Goal: Communication & Community: Answer question/provide support

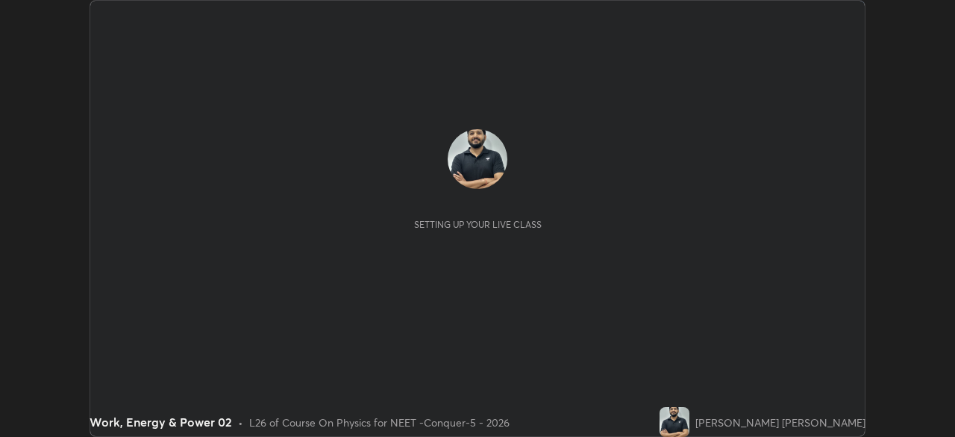
scroll to position [437, 955]
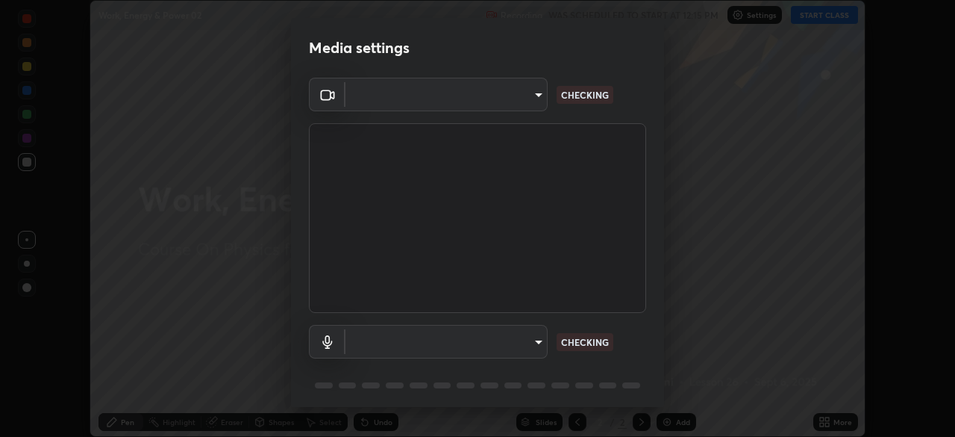
type input "bfa13ec11e3806c3eb92bf3b7126344263004e7e0ebf3fc0325b0f534c832c89"
type input "0386923fb9024cbaf178a4a2fd8e3b751ee26661207c8dbefa86137fe9378b42"
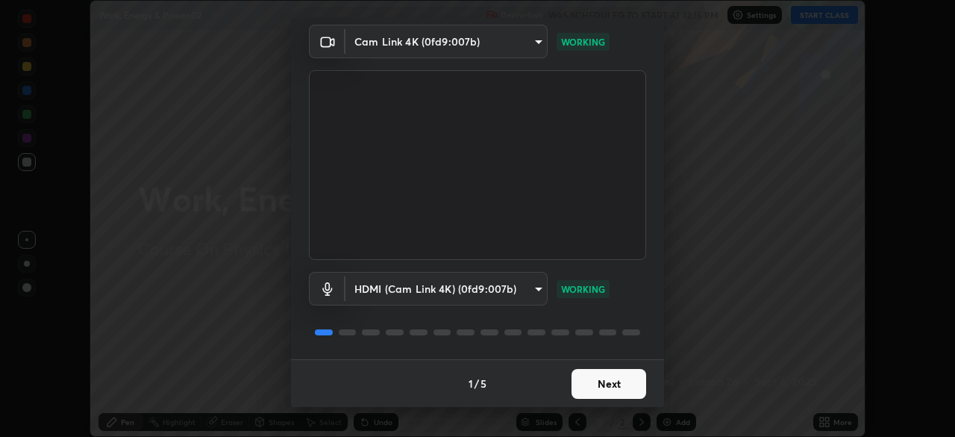
click at [606, 384] on button "Next" at bounding box center [609, 384] width 75 height 30
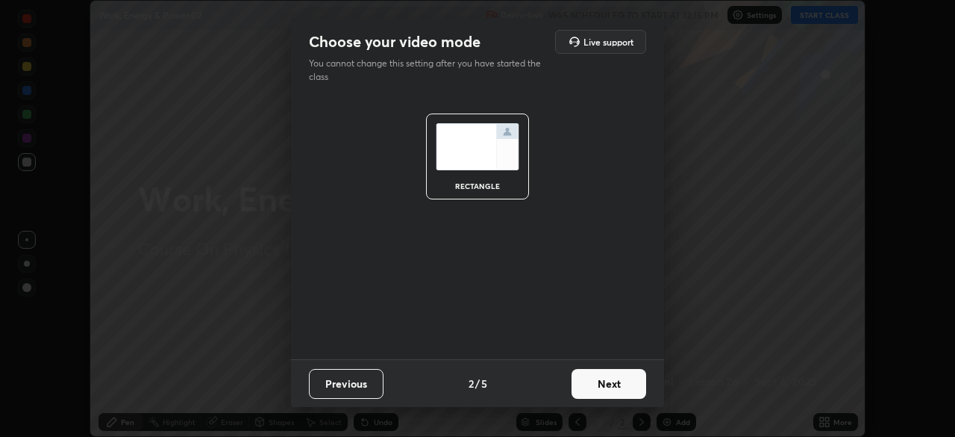
scroll to position [0, 0]
click at [608, 390] on button "Next" at bounding box center [609, 384] width 75 height 30
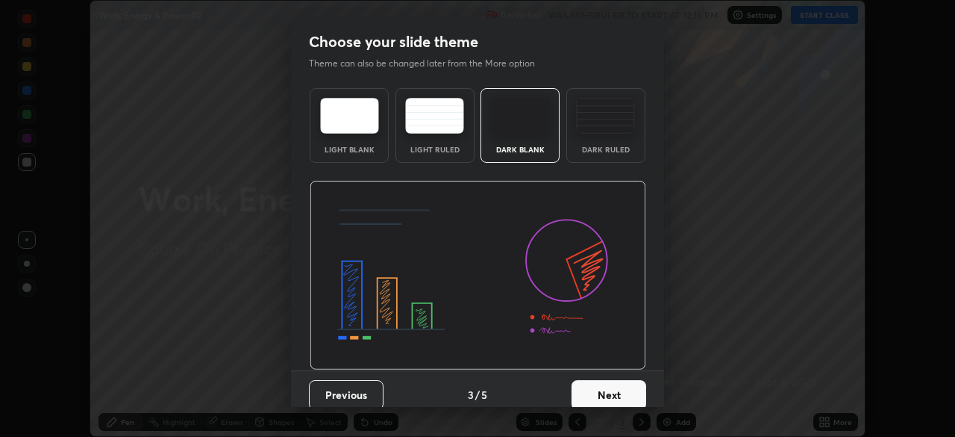
click at [615, 392] on button "Next" at bounding box center [609, 395] width 75 height 30
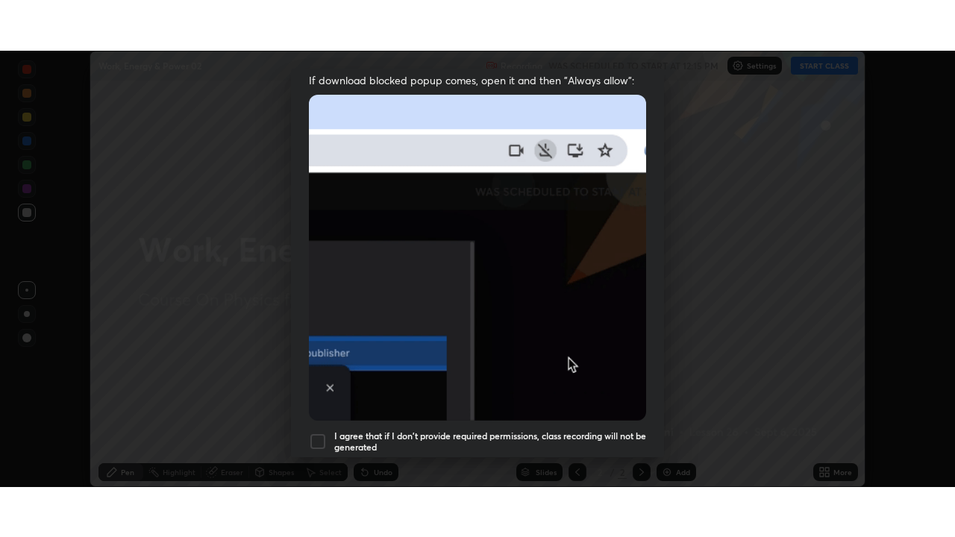
scroll to position [357, 0]
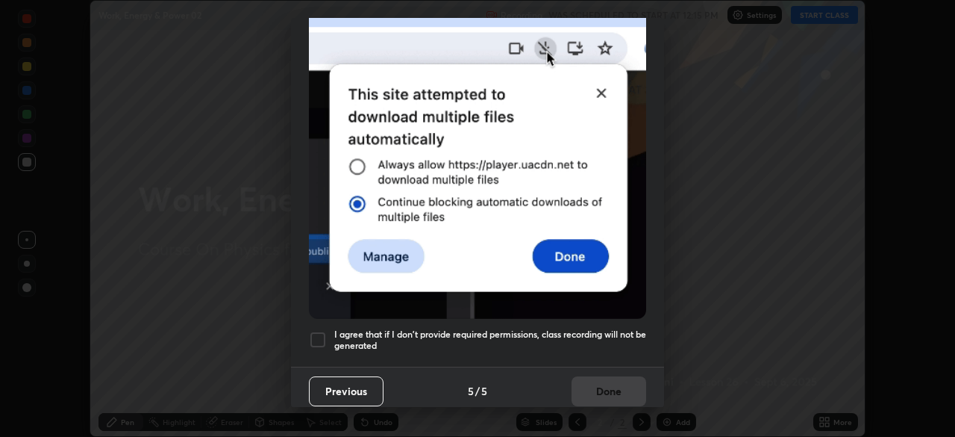
click at [316, 337] on div at bounding box center [318, 340] width 18 height 18
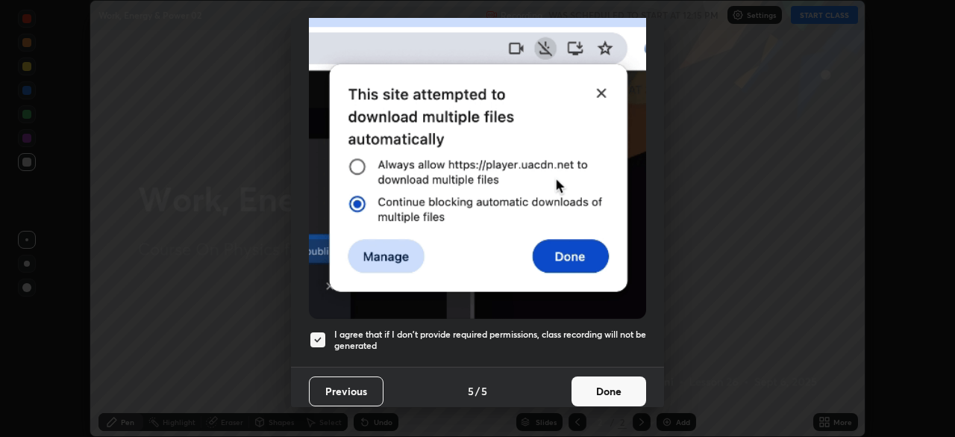
click at [601, 391] on button "Done" at bounding box center [609, 391] width 75 height 30
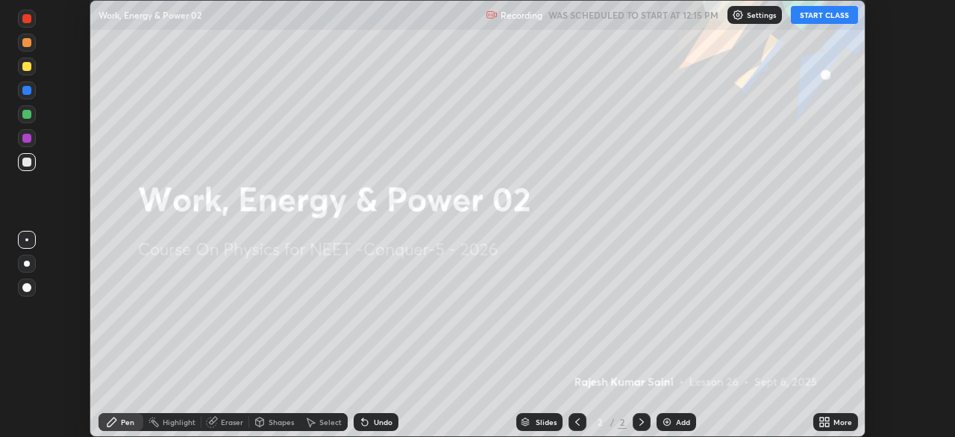
click at [823, 422] on icon at bounding box center [825, 422] width 12 height 12
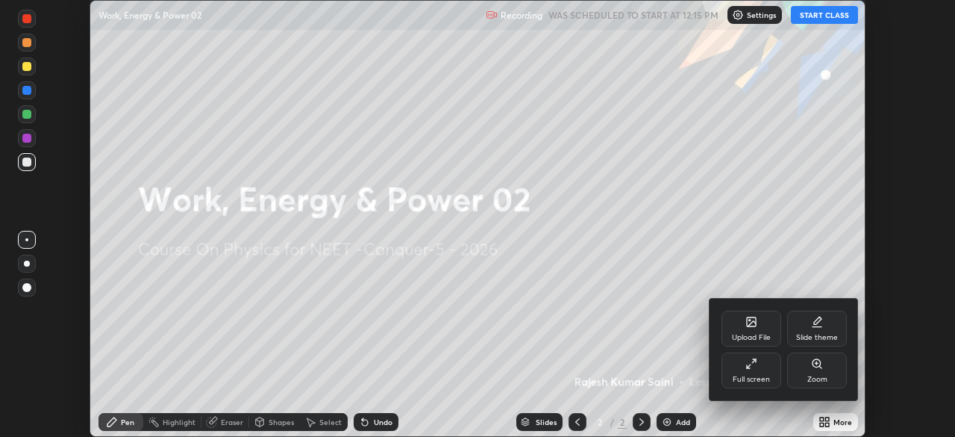
click at [754, 372] on div "Full screen" at bounding box center [752, 370] width 60 height 36
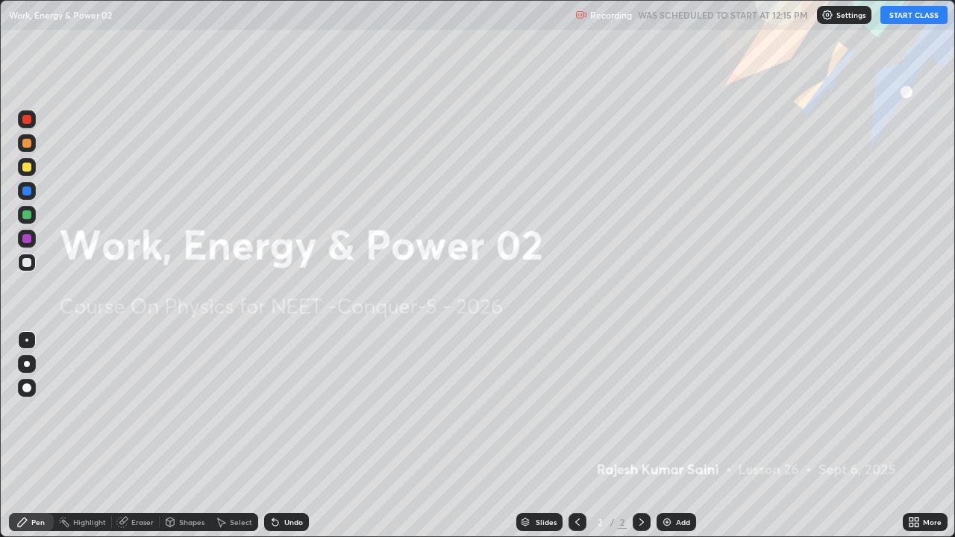
scroll to position [537, 955]
click at [285, 436] on div "Undo" at bounding box center [293, 522] width 19 height 7
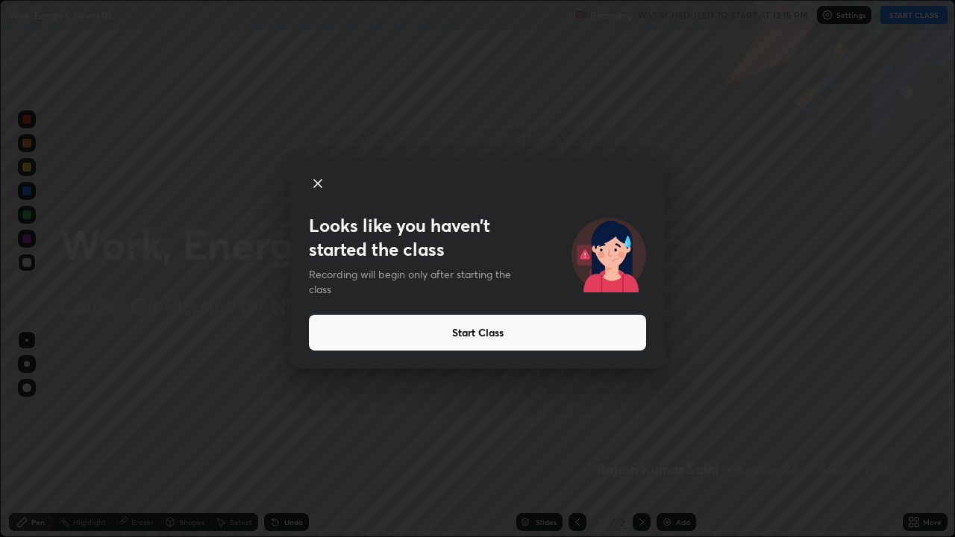
click at [495, 337] on button "Start Class" at bounding box center [477, 333] width 337 height 36
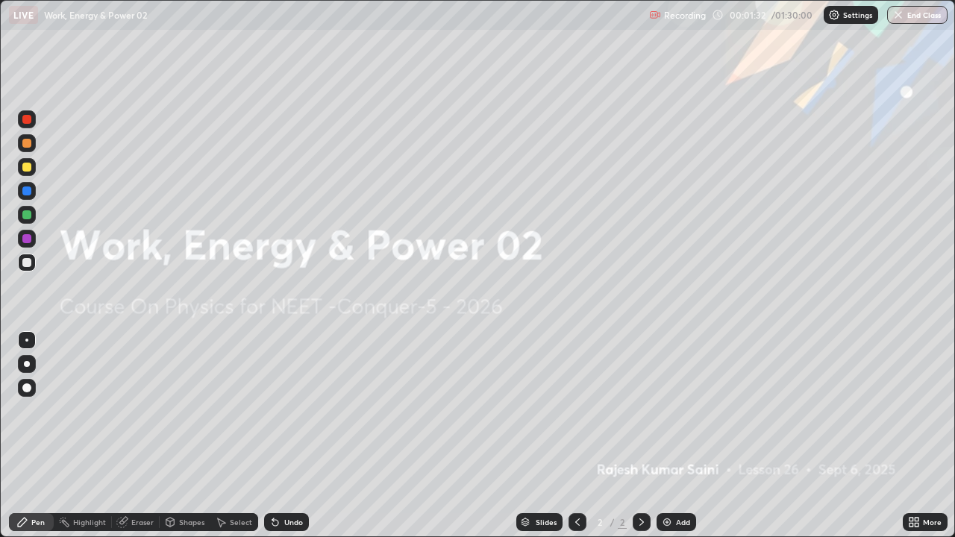
click at [676, 436] on div "Add" at bounding box center [683, 522] width 14 height 7
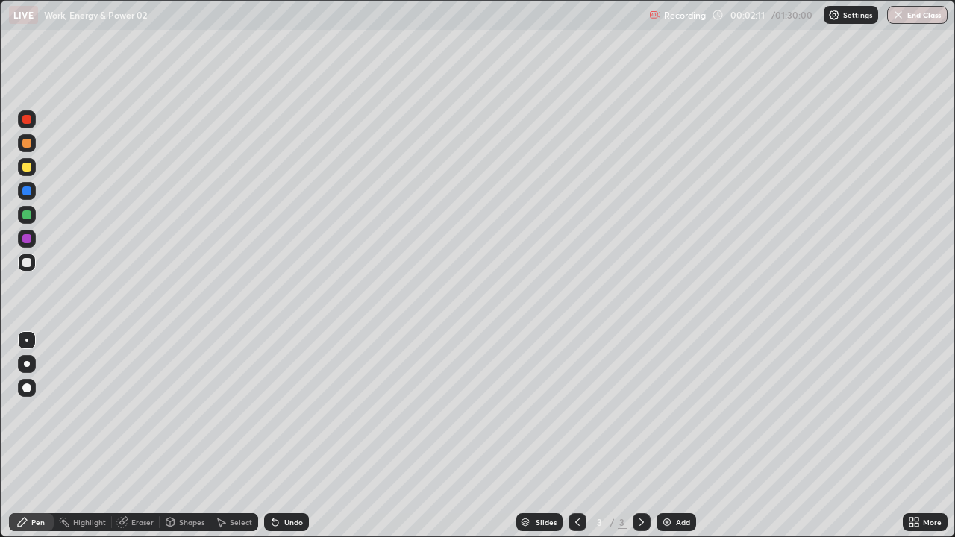
click at [31, 262] on div at bounding box center [26, 262] width 9 height 9
click at [34, 363] on div at bounding box center [27, 364] width 18 height 18
click at [230, 436] on div "Select" at bounding box center [241, 522] width 22 height 7
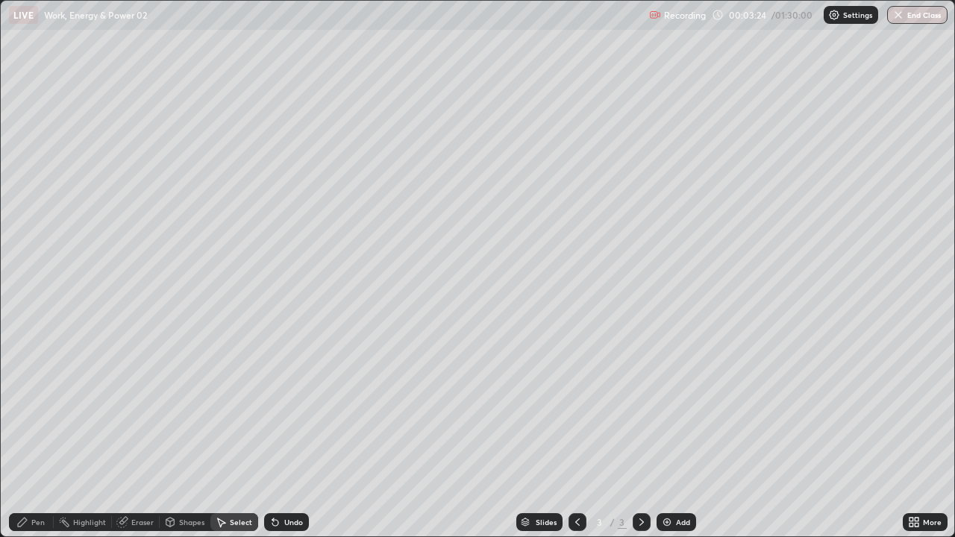
click at [230, 436] on div "Select" at bounding box center [241, 522] width 22 height 7
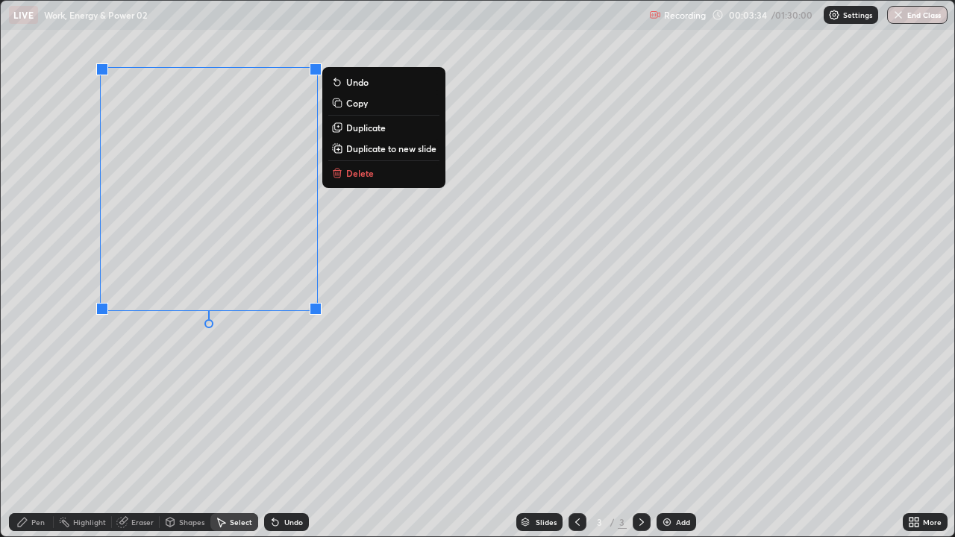
click at [341, 175] on icon at bounding box center [337, 173] width 12 height 12
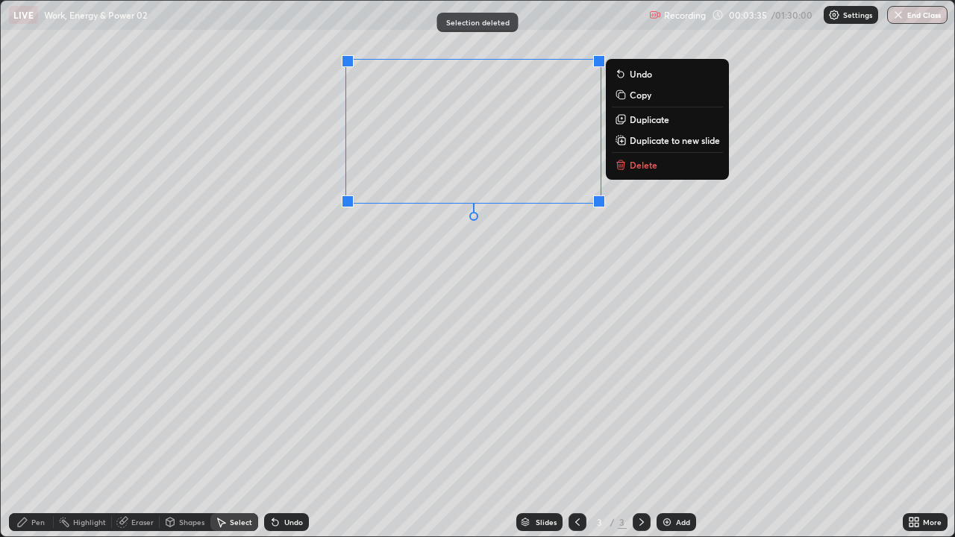
click at [624, 169] on icon at bounding box center [620, 166] width 7 height 7
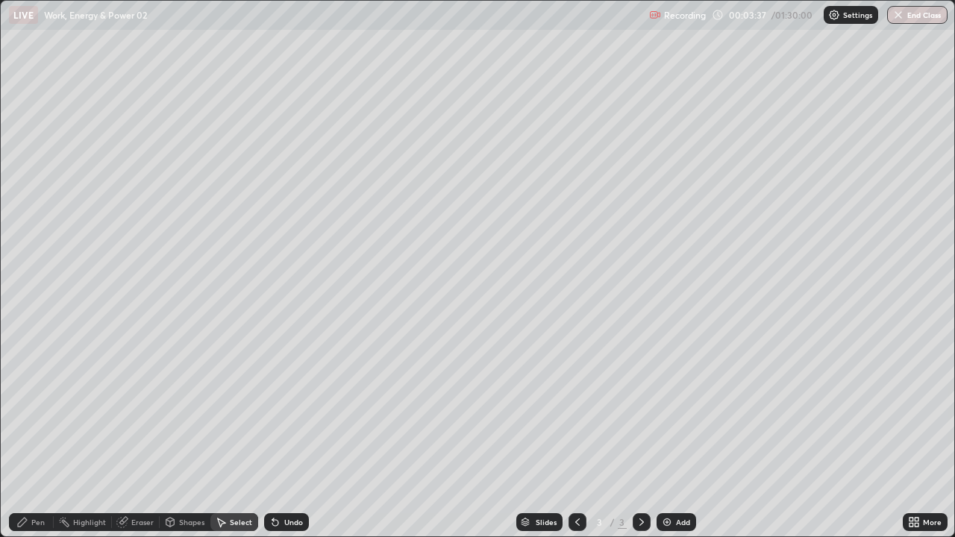
click at [21, 436] on icon at bounding box center [22, 522] width 12 height 12
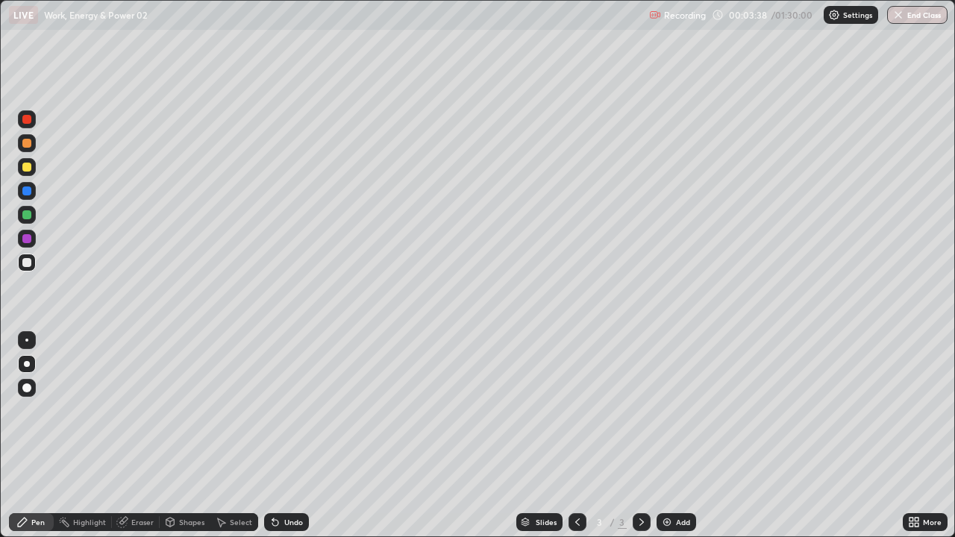
click at [28, 123] on div at bounding box center [26, 119] width 9 height 9
click at [28, 122] on div at bounding box center [26, 119] width 9 height 9
click at [29, 260] on div at bounding box center [26, 262] width 9 height 9
click at [26, 237] on div at bounding box center [26, 238] width 9 height 9
click at [26, 169] on div at bounding box center [26, 167] width 9 height 9
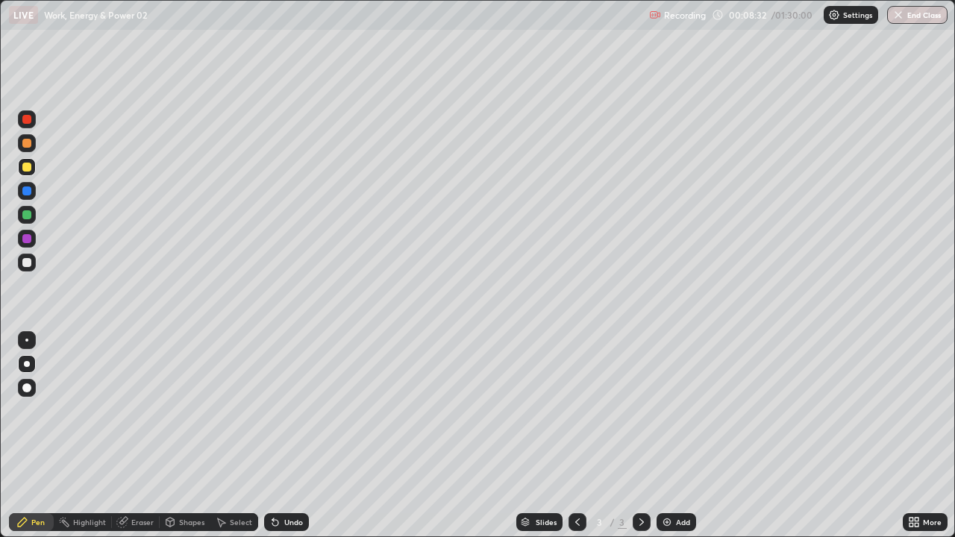
click at [152, 436] on div "Eraser" at bounding box center [142, 522] width 22 height 7
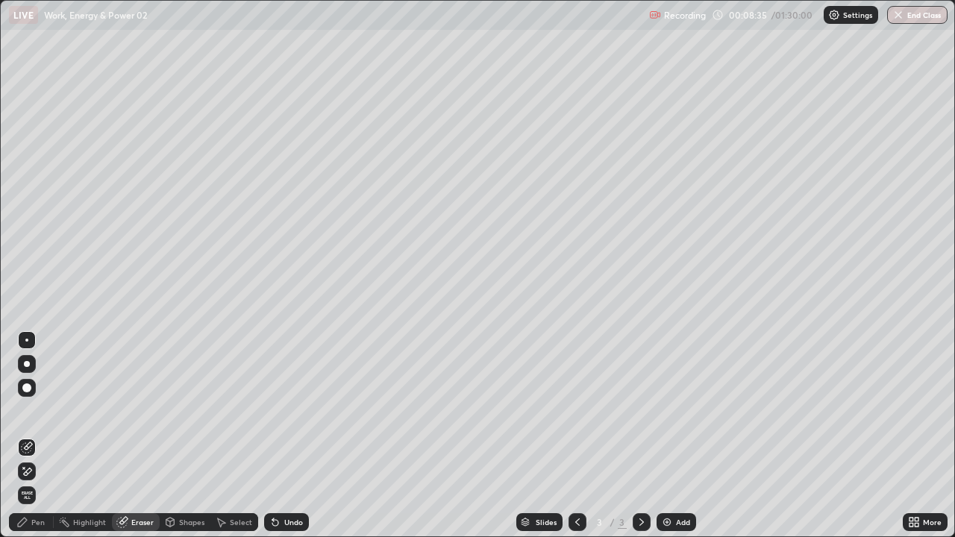
click at [43, 436] on div "Pen" at bounding box center [37, 522] width 13 height 7
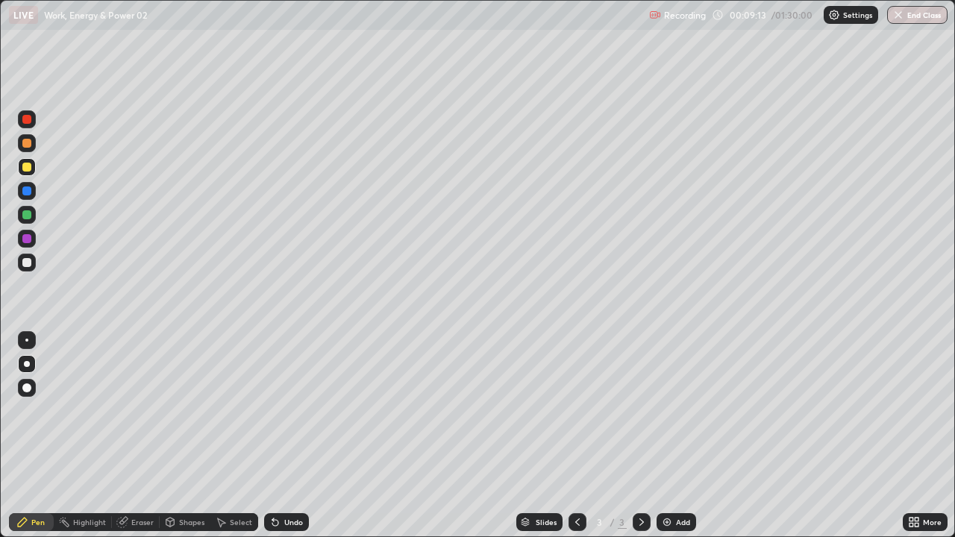
click at [669, 436] on img at bounding box center [667, 522] width 12 height 12
click at [27, 266] on div at bounding box center [26, 262] width 9 height 9
click at [575, 436] on icon at bounding box center [578, 522] width 12 height 12
click at [640, 436] on icon at bounding box center [642, 522] width 12 height 12
click at [28, 172] on div at bounding box center [27, 167] width 18 height 18
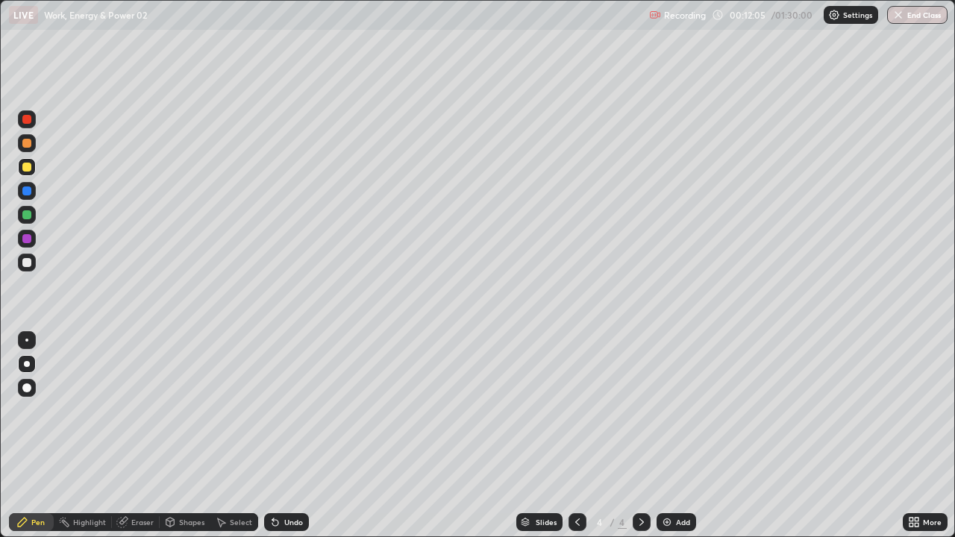
click at [24, 263] on div at bounding box center [26, 262] width 9 height 9
click at [576, 436] on icon at bounding box center [578, 522] width 12 height 12
click at [638, 436] on icon at bounding box center [642, 522] width 12 height 12
click at [666, 436] on img at bounding box center [667, 522] width 12 height 12
click at [25, 119] on div at bounding box center [26, 119] width 9 height 9
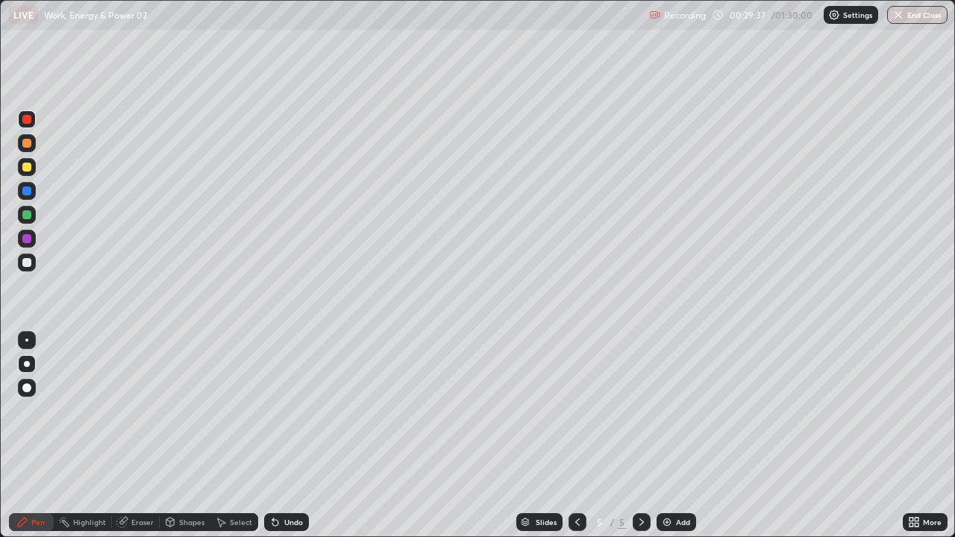
click at [25, 169] on div at bounding box center [26, 167] width 9 height 9
click at [284, 436] on div "Undo" at bounding box center [293, 522] width 19 height 7
click at [28, 263] on div at bounding box center [26, 262] width 9 height 9
click at [281, 436] on div "Undo" at bounding box center [286, 522] width 45 height 18
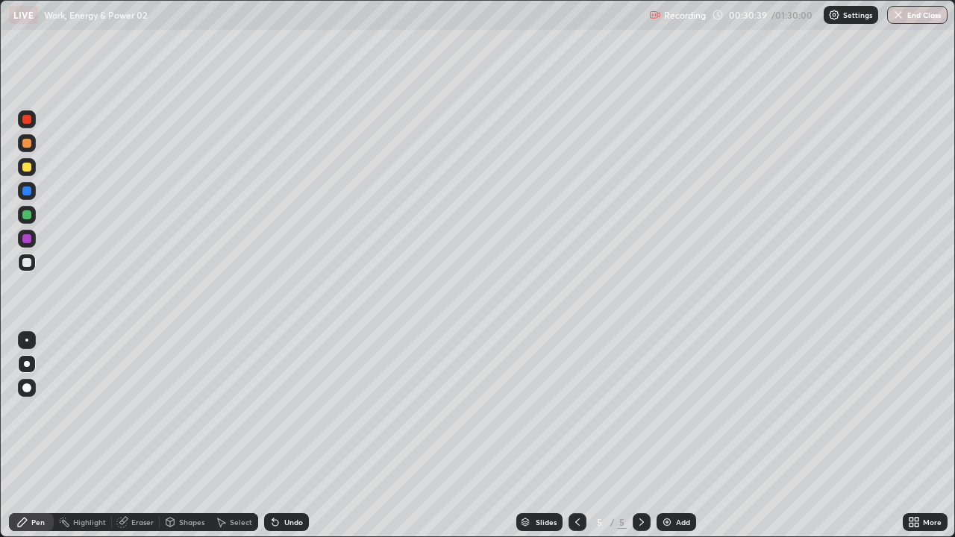
click at [281, 436] on div "Undo" at bounding box center [286, 522] width 45 height 18
click at [25, 166] on div at bounding box center [26, 167] width 9 height 9
click at [28, 265] on div at bounding box center [26, 262] width 9 height 9
click at [25, 216] on div at bounding box center [26, 214] width 9 height 9
click at [25, 265] on div at bounding box center [26, 262] width 9 height 9
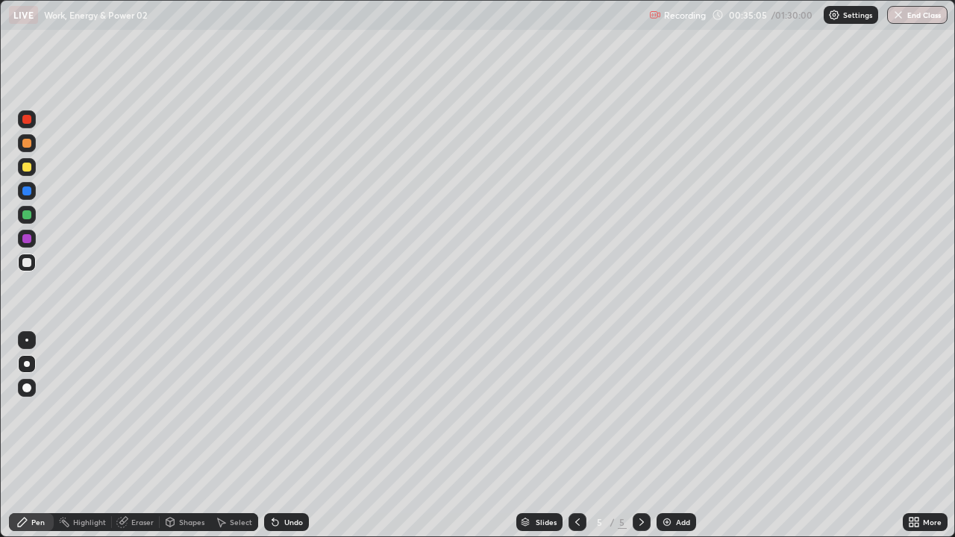
click at [669, 436] on img at bounding box center [667, 522] width 12 height 12
click at [226, 436] on div "Select" at bounding box center [234, 522] width 48 height 18
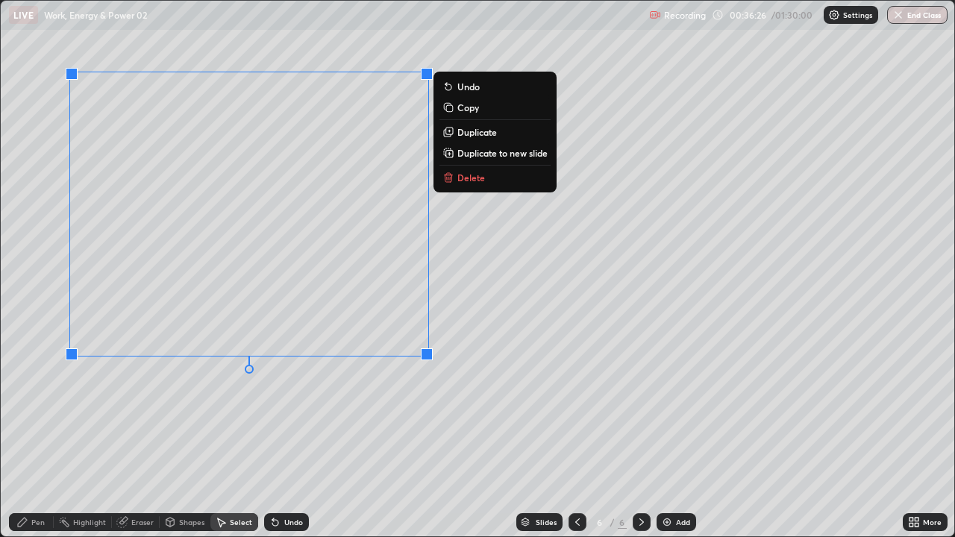
click at [464, 180] on p "Delete" at bounding box center [471, 178] width 28 height 12
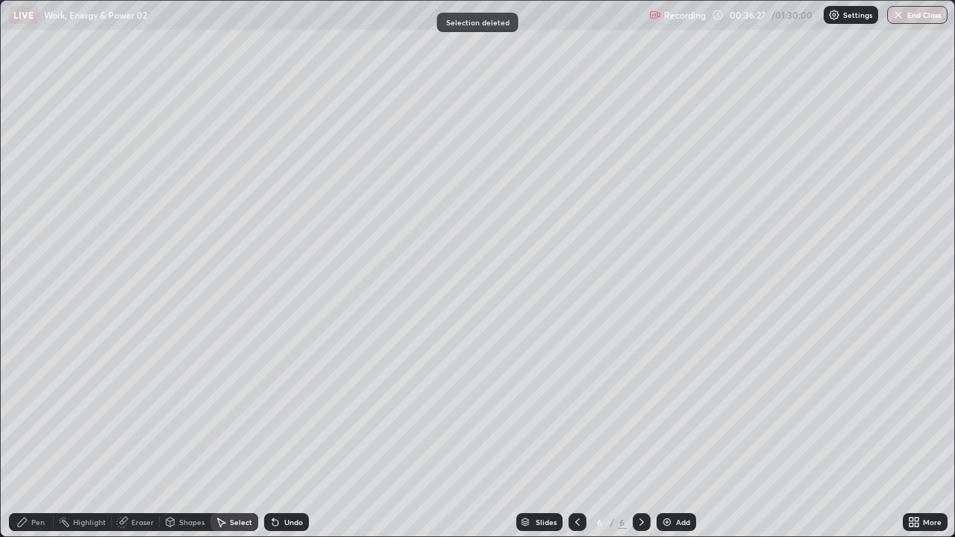
click at [28, 436] on icon at bounding box center [22, 522] width 12 height 12
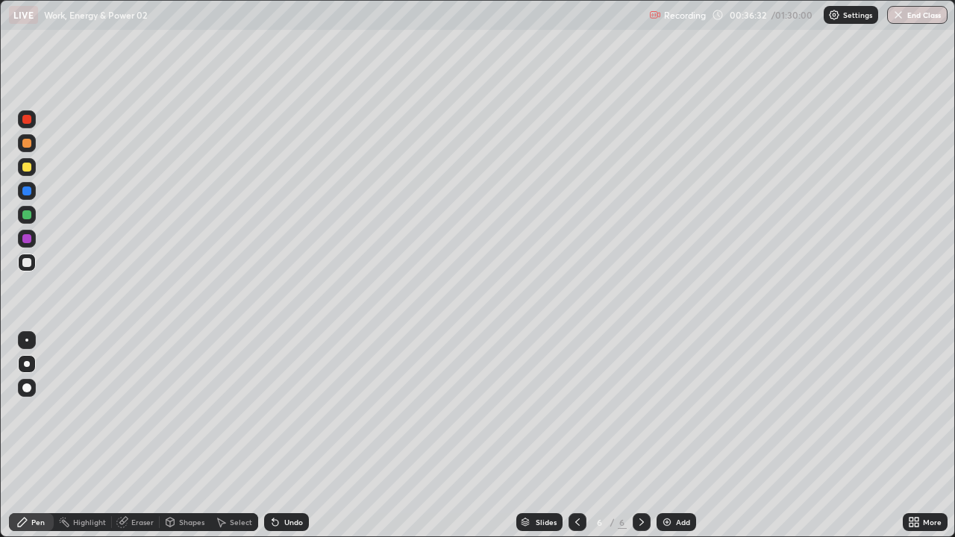
click at [28, 171] on div at bounding box center [26, 167] width 9 height 9
click at [26, 193] on div at bounding box center [26, 191] width 9 height 9
click at [576, 436] on icon at bounding box center [578, 522] width 12 height 12
click at [640, 436] on icon at bounding box center [642, 522] width 4 height 7
click at [576, 436] on icon at bounding box center [578, 522] width 12 height 12
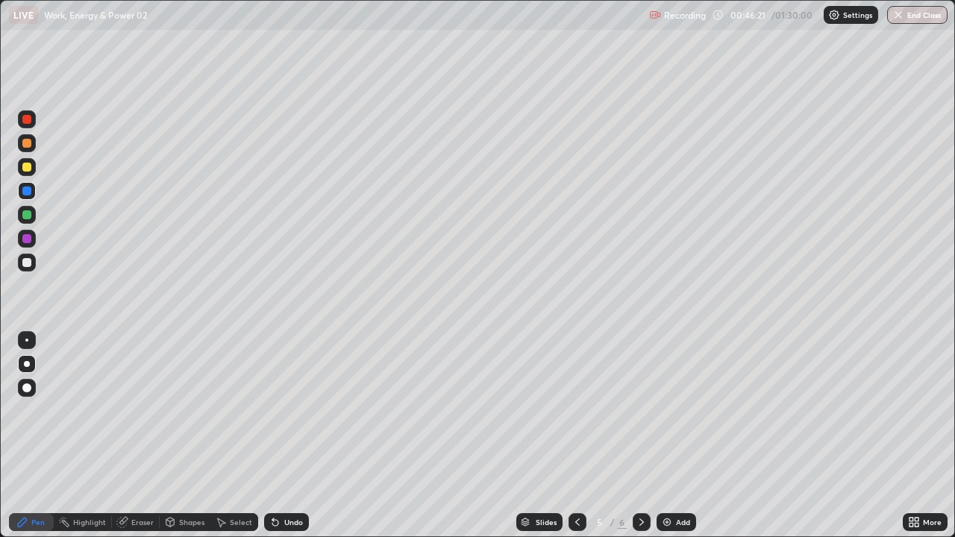
click at [640, 436] on icon at bounding box center [642, 522] width 12 height 12
click at [667, 436] on img at bounding box center [667, 522] width 12 height 12
click at [25, 122] on div at bounding box center [26, 119] width 9 height 9
click at [131, 436] on div "Eraser" at bounding box center [142, 522] width 22 height 7
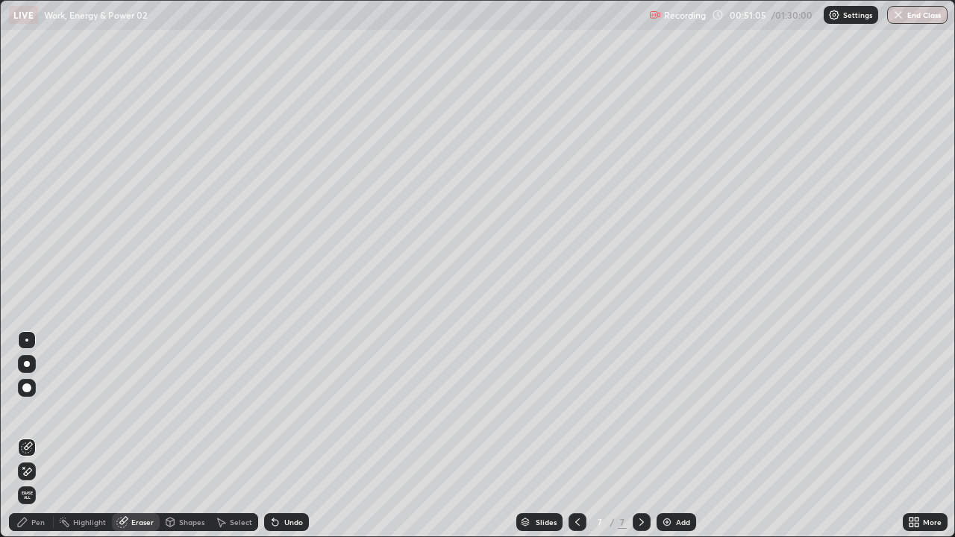
click at [40, 436] on div "Pen" at bounding box center [37, 522] width 13 height 7
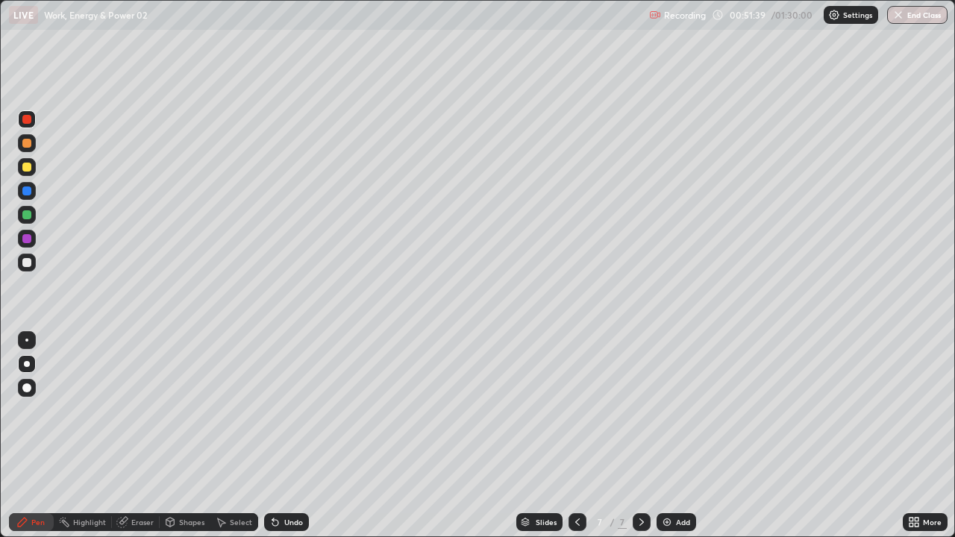
click at [31, 261] on div at bounding box center [26, 262] width 9 height 9
click at [28, 263] on div at bounding box center [26, 262] width 9 height 9
click at [27, 120] on div at bounding box center [26, 119] width 9 height 9
click at [27, 263] on div at bounding box center [26, 262] width 9 height 9
click at [661, 436] on img at bounding box center [667, 522] width 12 height 12
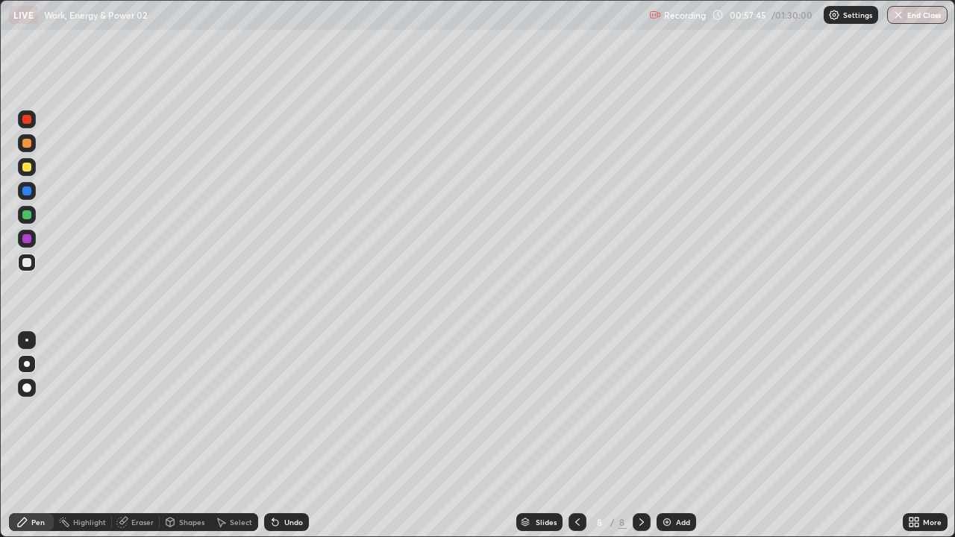
click at [25, 123] on div at bounding box center [26, 119] width 9 height 9
click at [26, 264] on div at bounding box center [26, 262] width 9 height 9
click at [27, 120] on div at bounding box center [26, 119] width 9 height 9
click at [25, 123] on div at bounding box center [26, 119] width 9 height 9
click at [26, 263] on div at bounding box center [26, 262] width 9 height 9
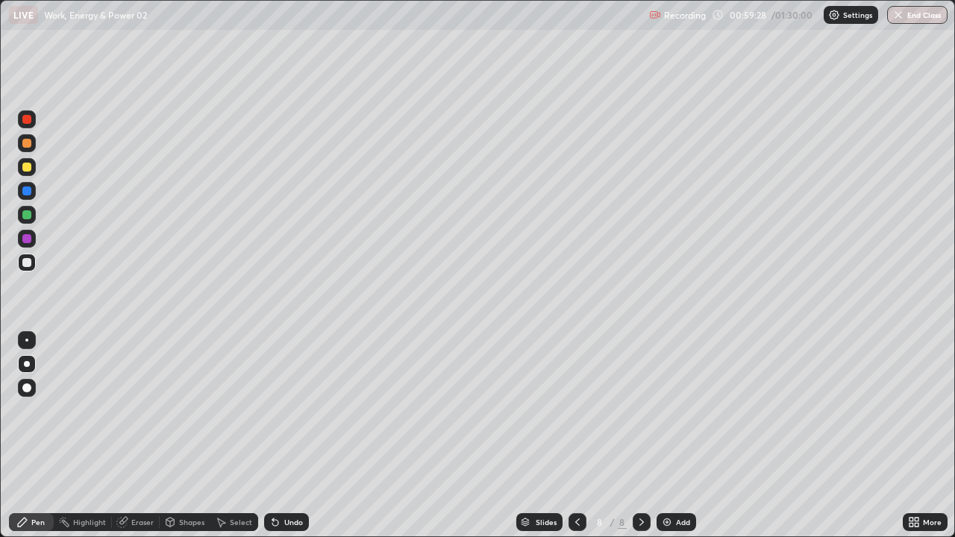
click at [44, 436] on div "Pen" at bounding box center [37, 522] width 13 height 7
click at [38, 436] on div "Pen" at bounding box center [37, 522] width 13 height 7
click at [30, 265] on div at bounding box center [26, 262] width 9 height 9
click at [24, 170] on div at bounding box center [26, 167] width 9 height 9
click at [27, 263] on div at bounding box center [26, 262] width 9 height 9
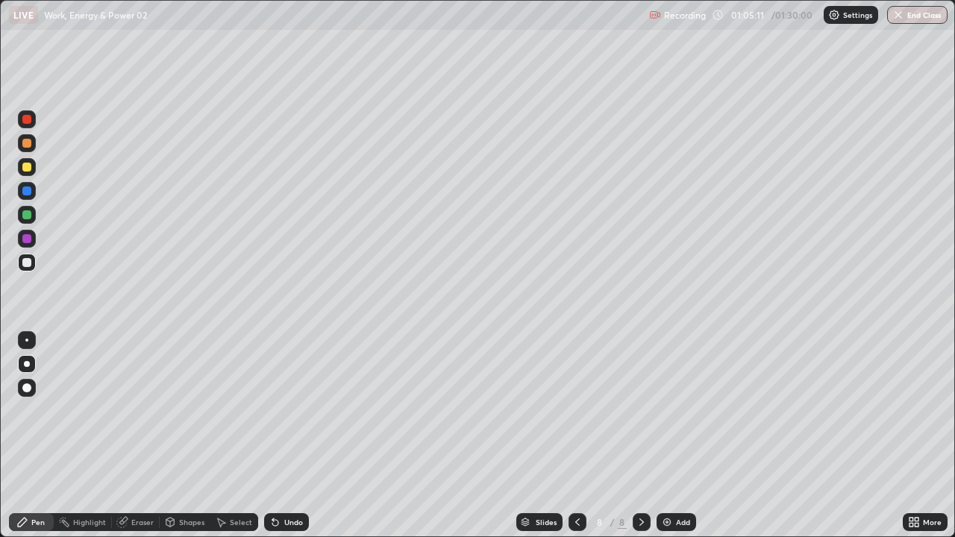
click at [245, 436] on div "Select" at bounding box center [234, 522] width 48 height 18
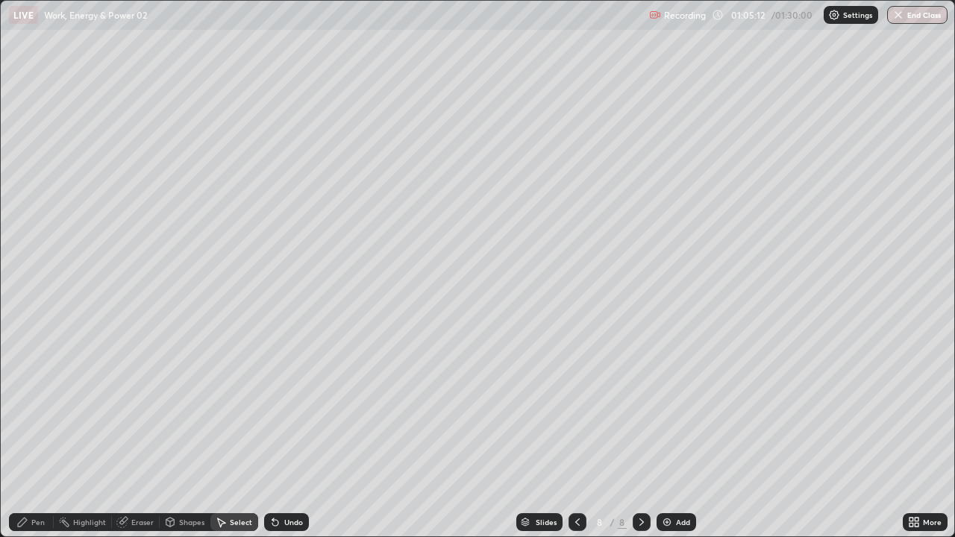
click at [146, 436] on div "Eraser" at bounding box center [142, 522] width 22 height 7
click at [42, 436] on div "Pen" at bounding box center [37, 522] width 13 height 7
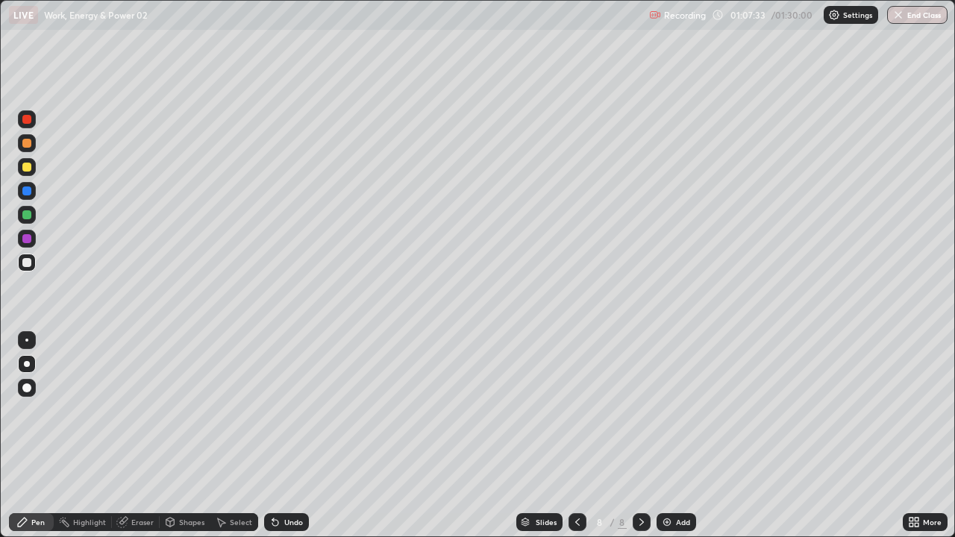
click at [664, 436] on img at bounding box center [667, 522] width 12 height 12
click at [569, 436] on div at bounding box center [578, 522] width 18 height 18
click at [641, 436] on icon at bounding box center [642, 522] width 4 height 7
click at [24, 169] on div at bounding box center [26, 167] width 9 height 9
click at [27, 263] on div at bounding box center [26, 262] width 9 height 9
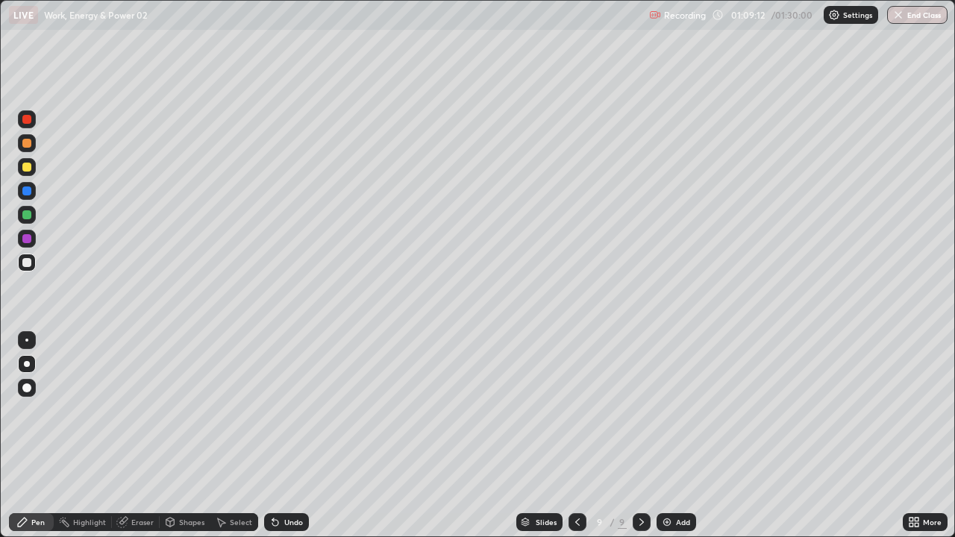
click at [28, 123] on div at bounding box center [26, 119] width 9 height 9
click at [141, 436] on div "Eraser" at bounding box center [142, 522] width 22 height 7
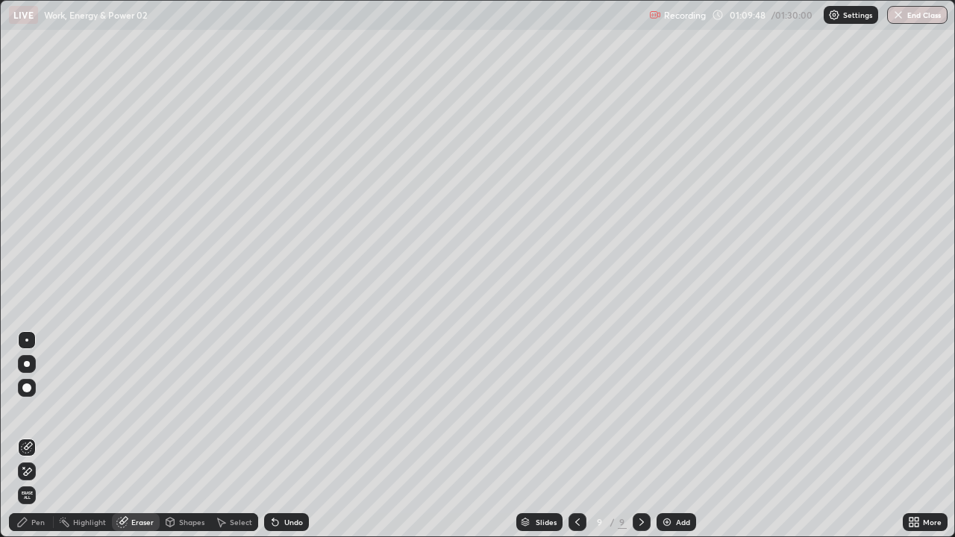
click at [36, 436] on div "Pen" at bounding box center [31, 522] width 45 height 18
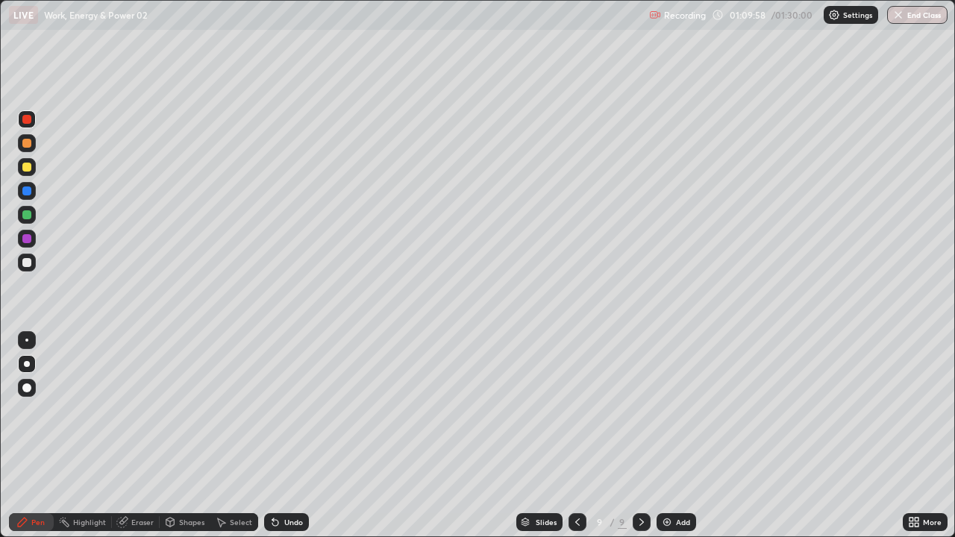
click at [28, 216] on div at bounding box center [26, 214] width 9 height 9
click at [137, 436] on div "Eraser" at bounding box center [142, 522] width 22 height 7
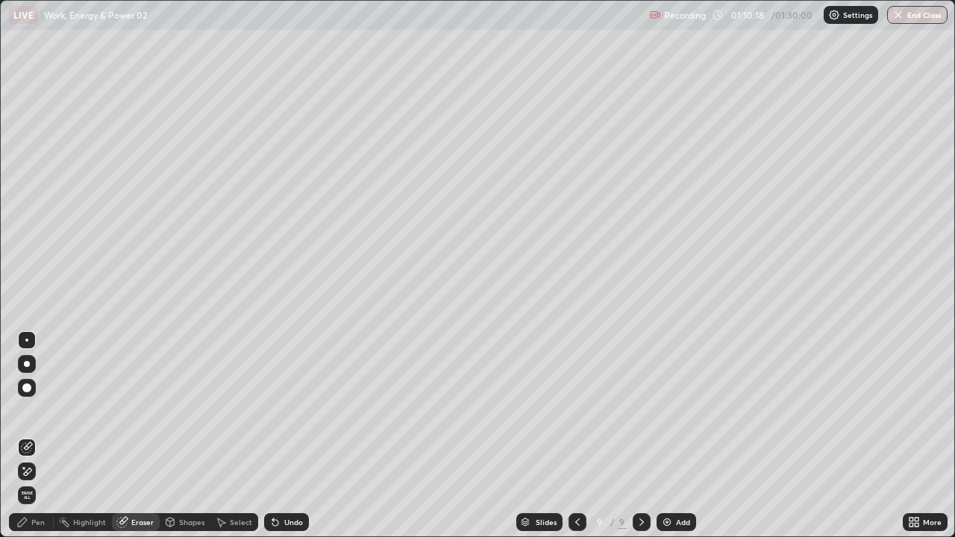
click at [31, 436] on div "Pen" at bounding box center [31, 522] width 45 height 18
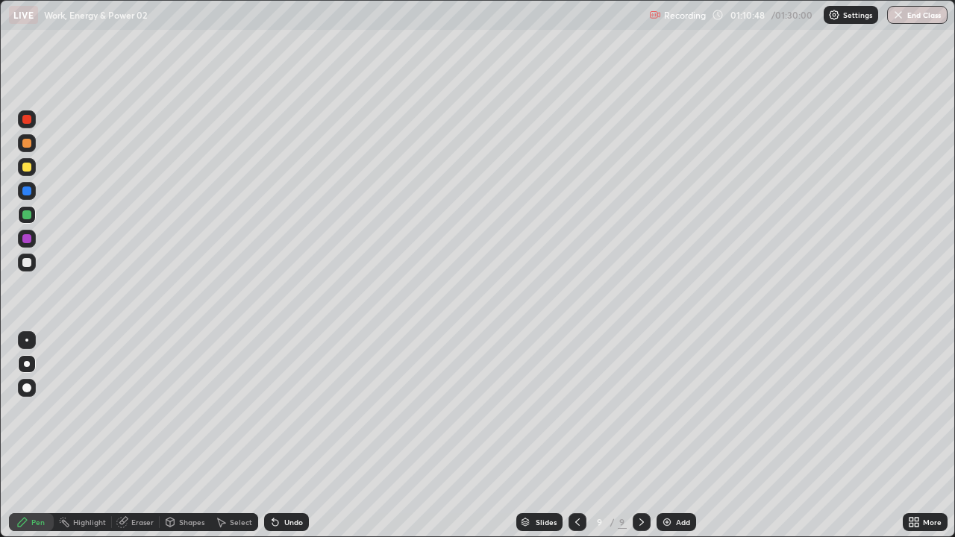
click at [26, 265] on div at bounding box center [26, 262] width 9 height 9
click at [672, 436] on div "Add" at bounding box center [677, 522] width 40 height 18
click at [28, 264] on div at bounding box center [26, 262] width 9 height 9
click at [140, 436] on div "Eraser" at bounding box center [142, 522] width 22 height 7
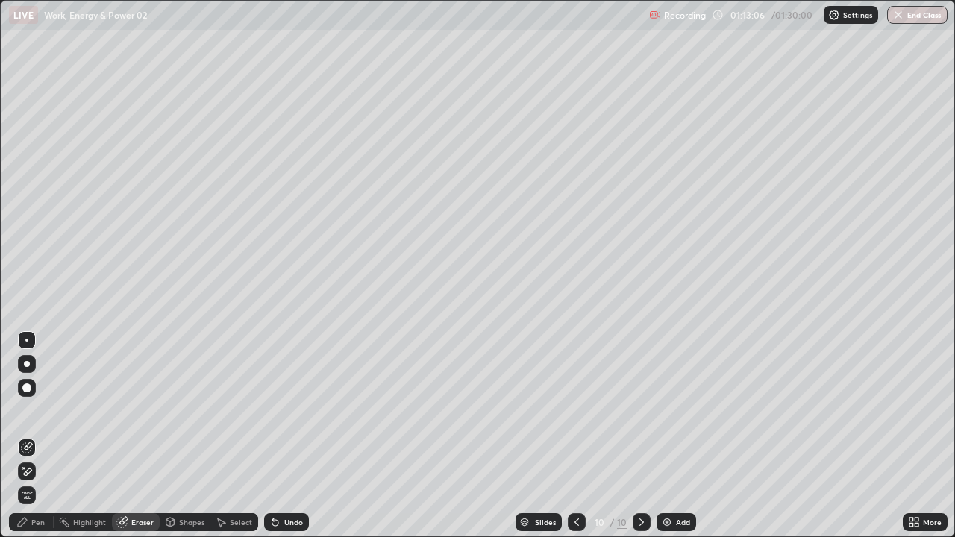
click at [28, 436] on div "Pen" at bounding box center [31, 522] width 45 height 18
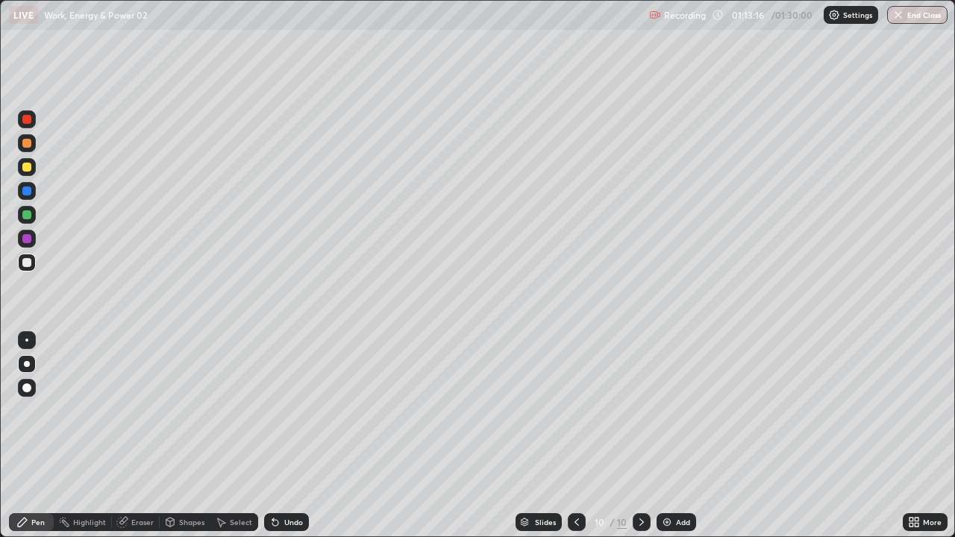
click at [131, 436] on div "Eraser" at bounding box center [136, 522] width 48 height 18
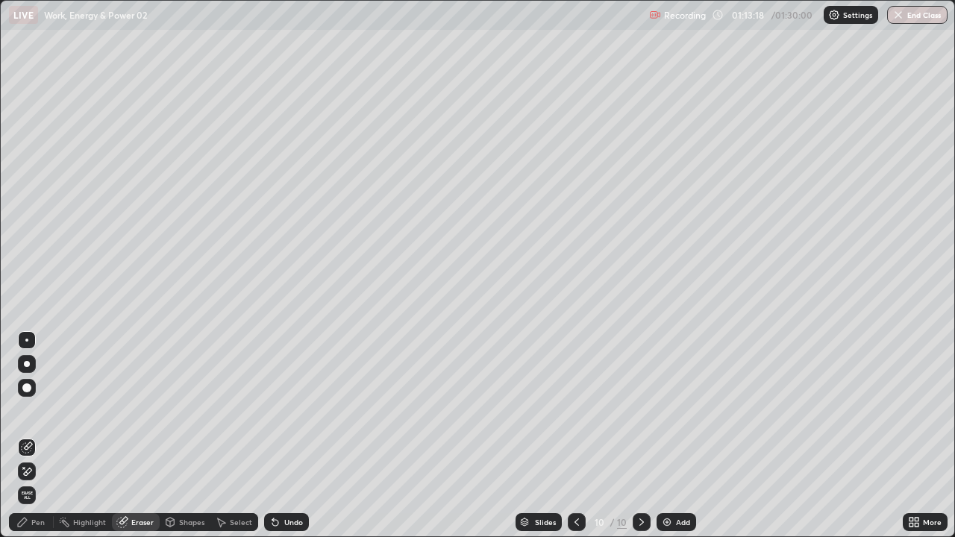
click at [36, 436] on div "Pen" at bounding box center [37, 522] width 13 height 7
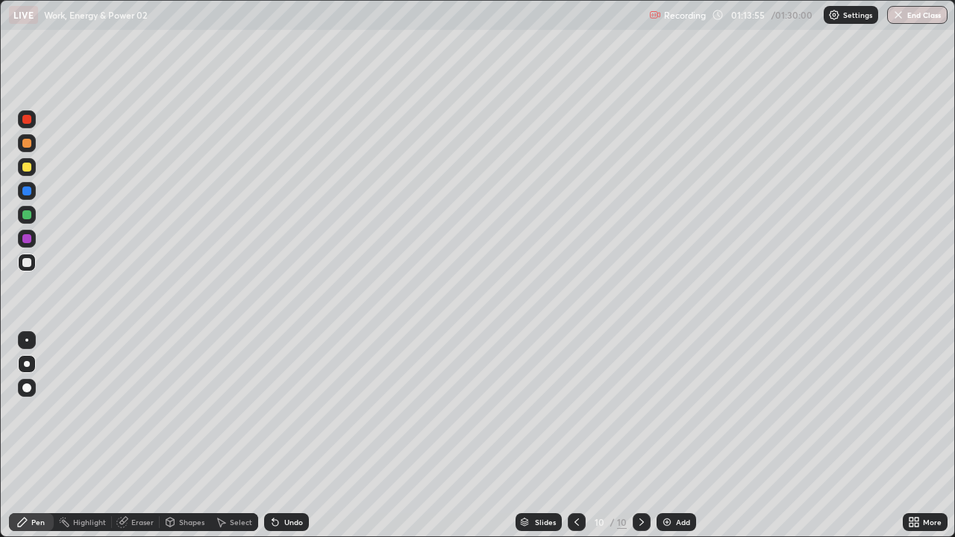
click at [27, 265] on div at bounding box center [26, 262] width 9 height 9
click at [24, 166] on div at bounding box center [26, 167] width 9 height 9
click at [575, 436] on icon at bounding box center [577, 522] width 12 height 12
click at [640, 436] on icon at bounding box center [642, 522] width 12 height 12
click at [26, 143] on div at bounding box center [26, 143] width 9 height 9
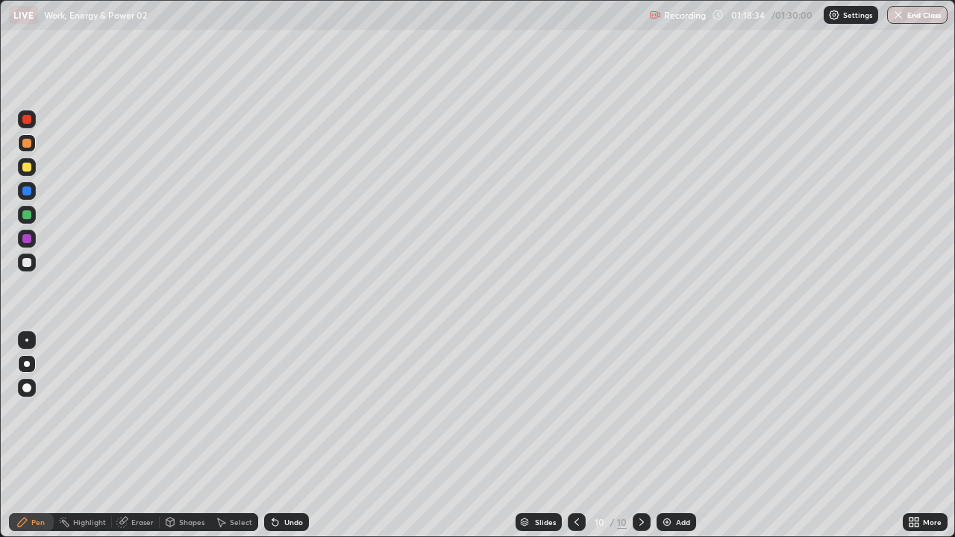
click at [673, 436] on div "Add" at bounding box center [677, 522] width 40 height 18
click at [28, 263] on div at bounding box center [26, 262] width 9 height 9
click at [895, 16] on img "button" at bounding box center [899, 15] width 12 height 12
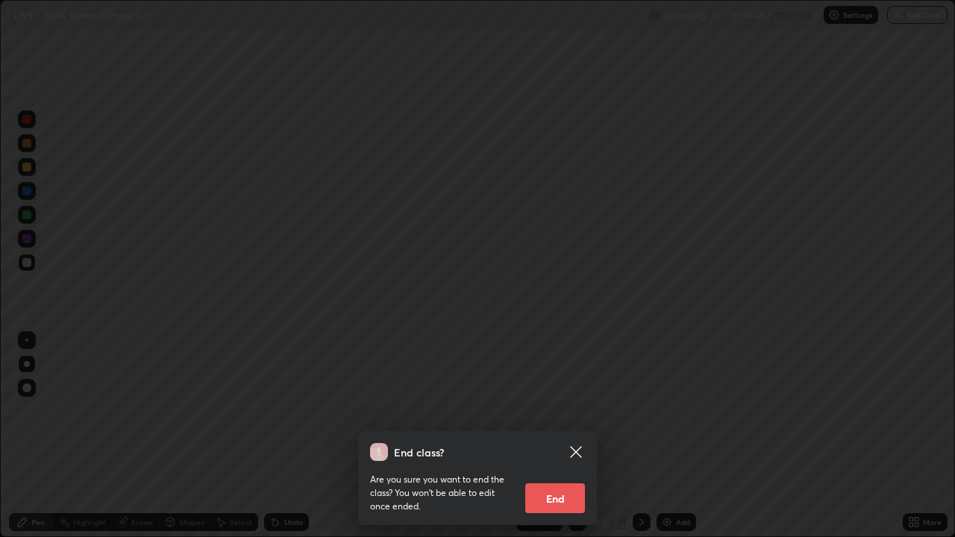
click at [560, 436] on button "End" at bounding box center [555, 499] width 60 height 30
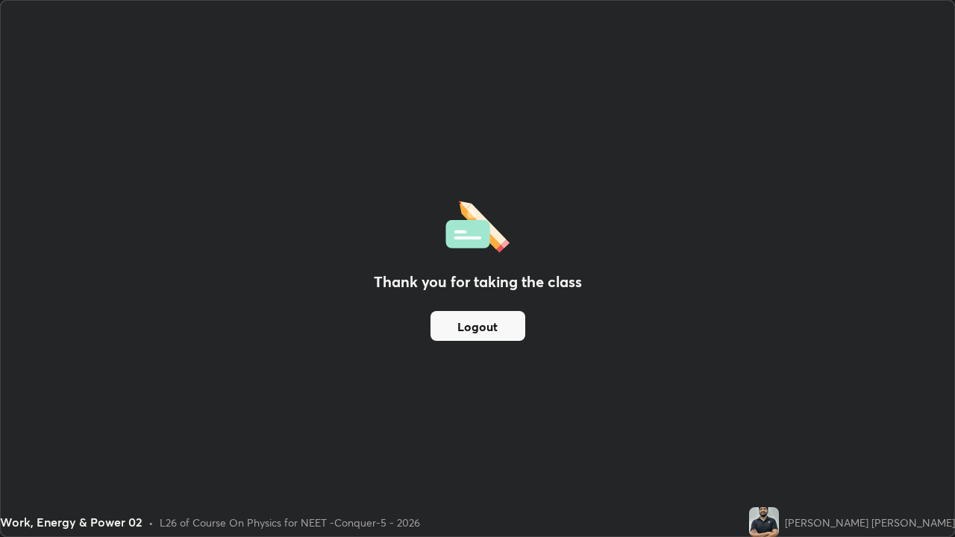
click at [499, 335] on button "Logout" at bounding box center [478, 326] width 95 height 30
